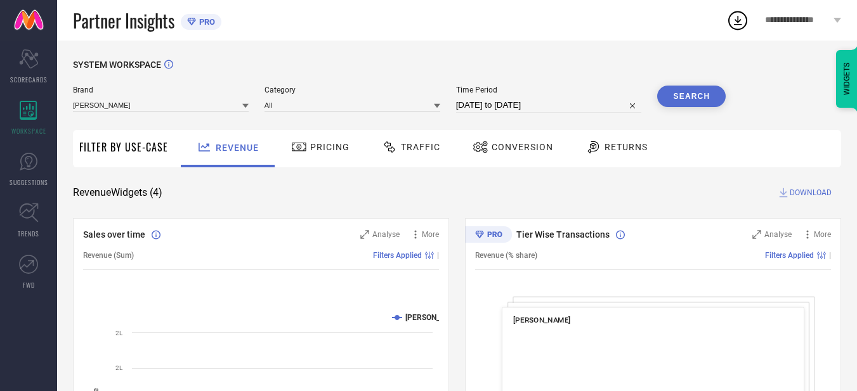
click at [588, 107] on input "[DATE] to [DATE]" at bounding box center [549, 105] width 186 height 15
select select "7"
select select "2025"
select select "8"
select select "2025"
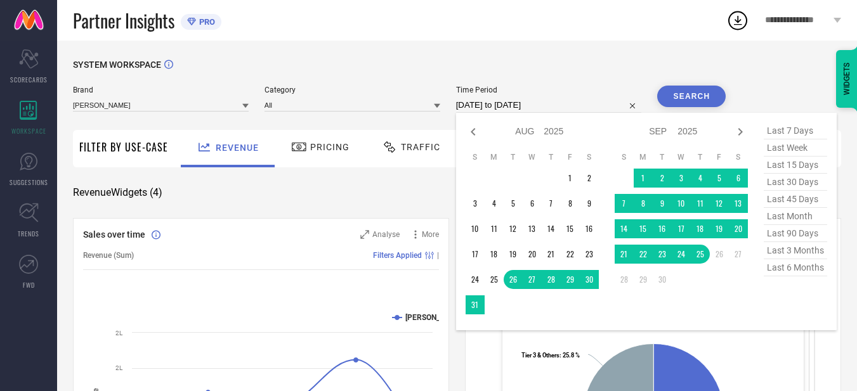
click at [528, 132] on select "Jan Feb Mar Apr May Jun [DATE] Aug Sep Oct Nov Dec" at bounding box center [529, 131] width 29 height 18
select select "2025"
select select "1"
select select "2025"
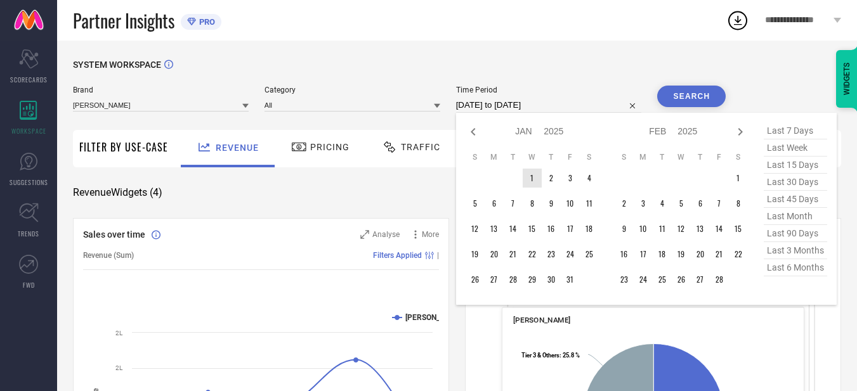
type input "After [DATE]"
click at [539, 179] on td "1" at bounding box center [532, 178] width 19 height 19
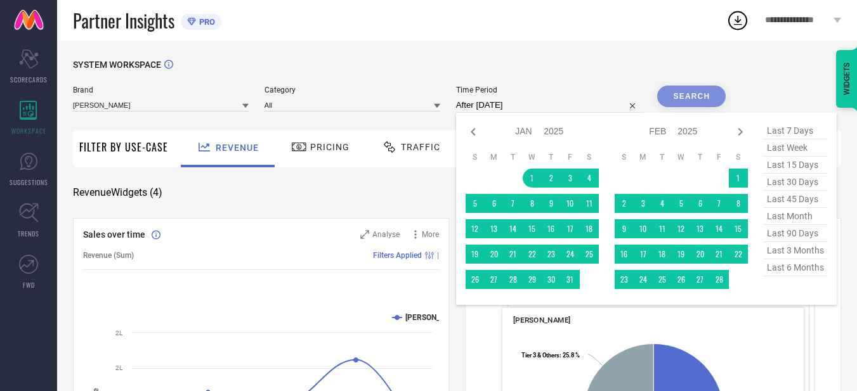
click at [665, 130] on select "Jan Feb Mar Apr May Jun [DATE] Aug Sep Oct Nov Dec" at bounding box center [663, 131] width 29 height 18
select select "7"
select select "2025"
select select "8"
select select "2025"
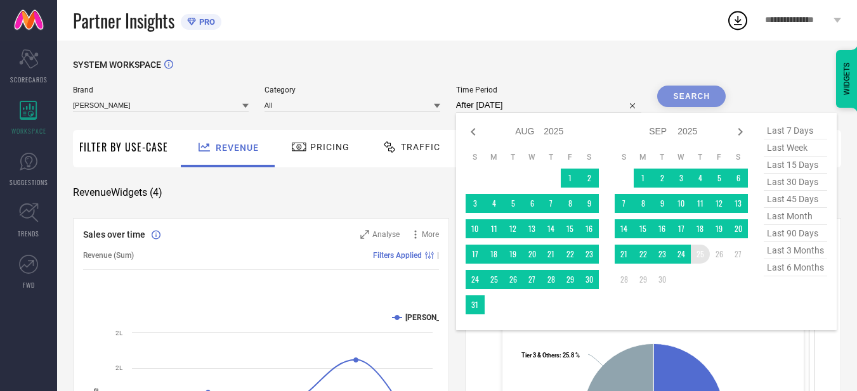
type input "[DATE] to [DATE]"
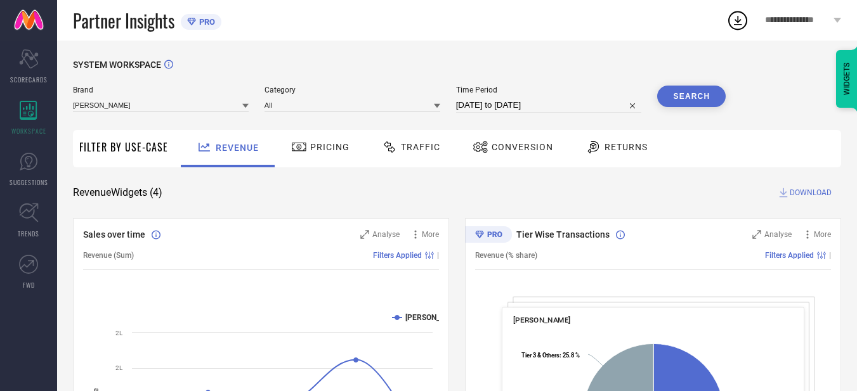
click at [690, 88] on button "Search" at bounding box center [691, 97] width 69 height 22
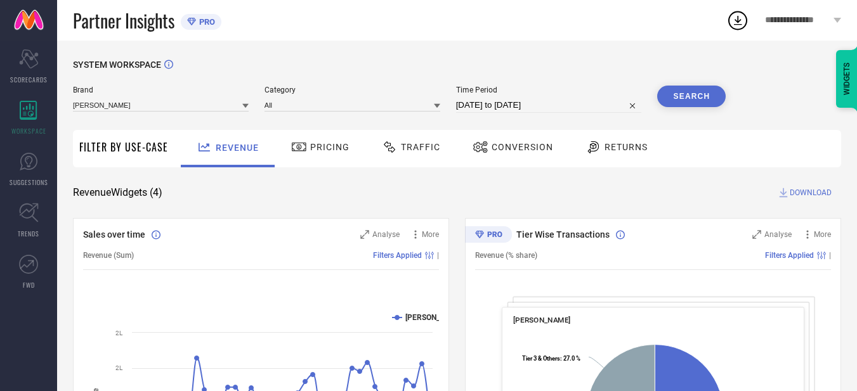
click at [515, 147] on span "Conversion" at bounding box center [523, 147] width 62 height 10
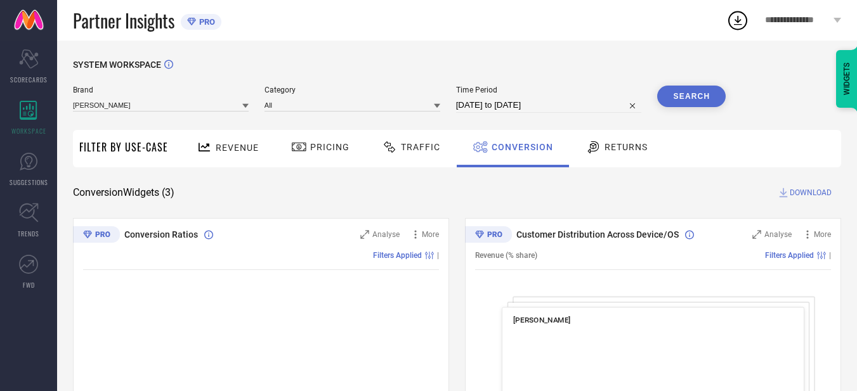
click at [515, 147] on span "Conversion" at bounding box center [523, 147] width 62 height 10
click at [698, 98] on button "Search" at bounding box center [691, 97] width 69 height 22
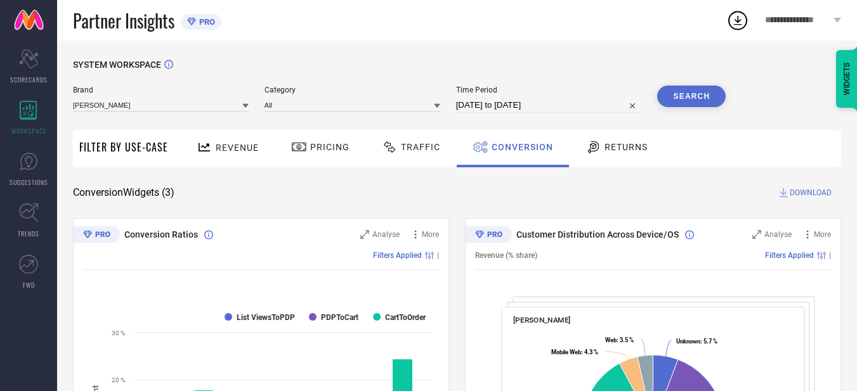
click at [796, 196] on span "DOWNLOAD" at bounding box center [811, 192] width 42 height 13
click at [804, 194] on span "DOWNLOAD" at bounding box center [811, 192] width 42 height 13
